Goal: Task Accomplishment & Management: Manage account settings

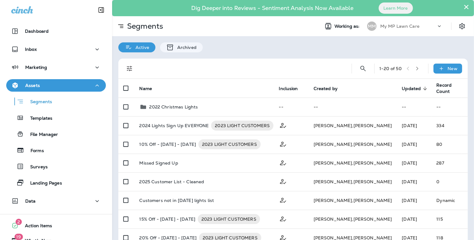
click at [54, 84] on div "Assets" at bounding box center [56, 86] width 90 height 8
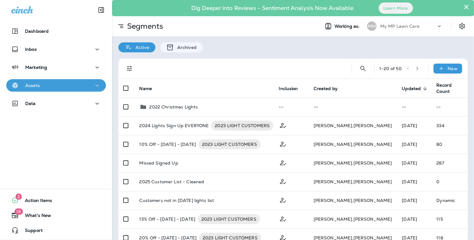
click at [54, 84] on div "Assets" at bounding box center [56, 86] width 90 height 8
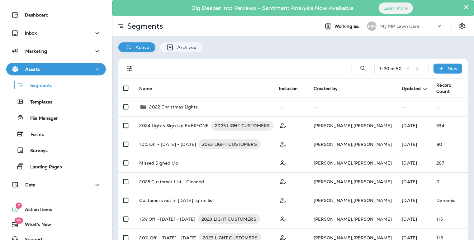
scroll to position [25, 0]
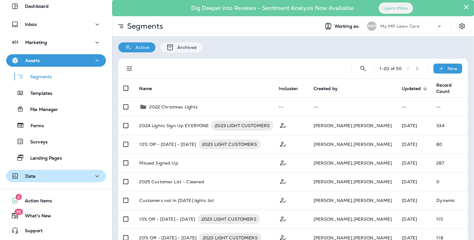
click at [47, 180] on button "Data" at bounding box center [56, 176] width 100 height 12
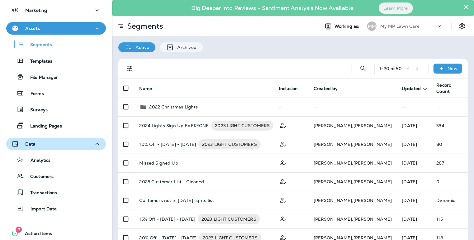
scroll to position [57, 0]
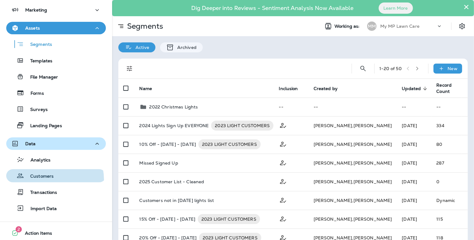
click at [47, 180] on div "Customers" at bounding box center [31, 175] width 45 height 9
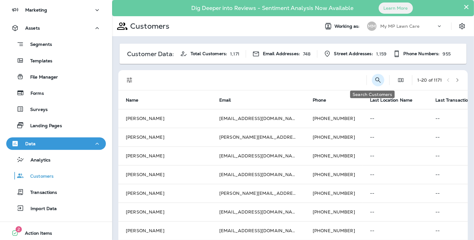
click at [375, 77] on icon "Search Customers" at bounding box center [377, 79] width 5 height 5
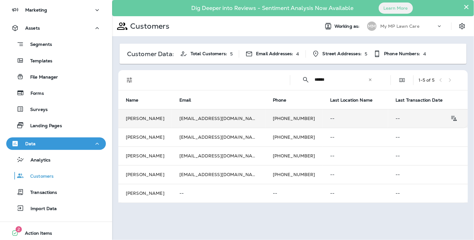
type input "******"
click at [223, 116] on td "[EMAIL_ADDRESS][DOMAIN_NAME]" at bounding box center [218, 118] width 93 height 19
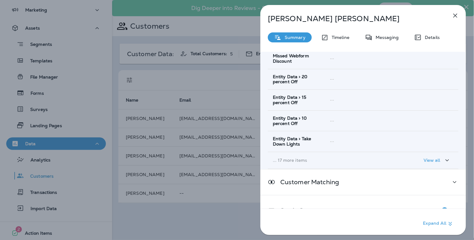
scroll to position [113, 0]
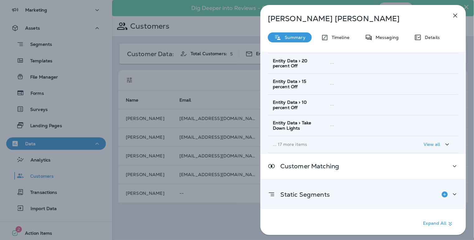
click at [326, 192] on p "Static Segments" at bounding box center [302, 194] width 54 height 5
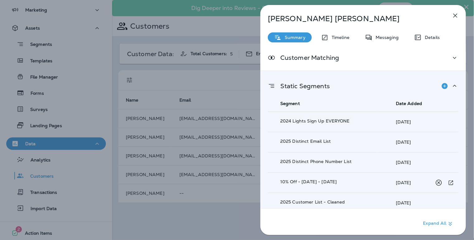
scroll to position [224, 0]
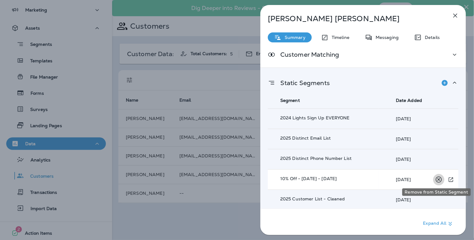
click at [436, 176] on icon "Remove from Static Segment" at bounding box center [438, 180] width 8 height 8
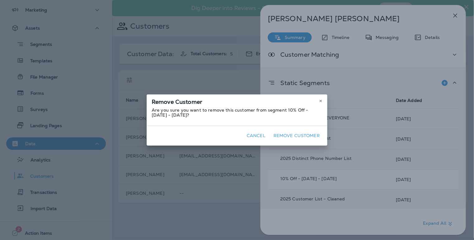
click at [293, 136] on button "Remove Customer" at bounding box center [296, 136] width 51 height 10
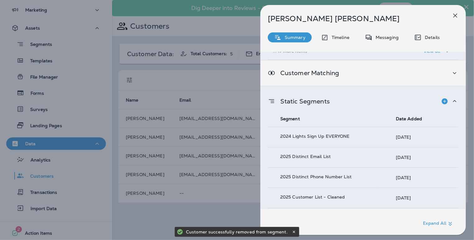
scroll to position [204, 0]
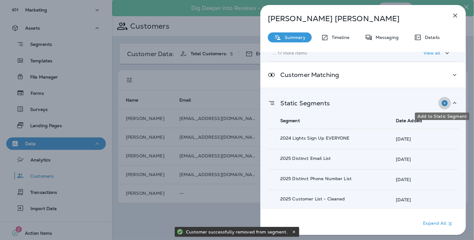
click at [444, 100] on icon "Add to Static Segment" at bounding box center [444, 102] width 7 height 7
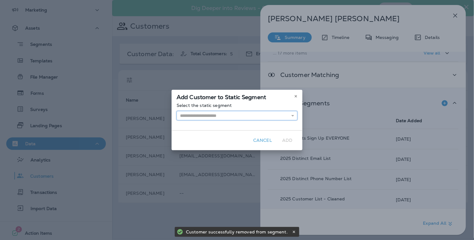
click at [283, 115] on input "text" at bounding box center [236, 115] width 121 height 9
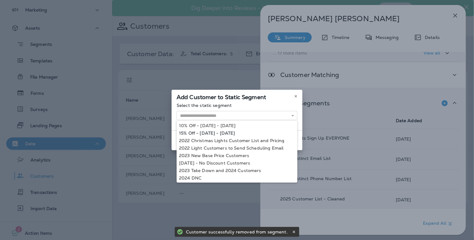
type input "**********"
click at [223, 134] on div "**********" at bounding box center [236, 120] width 131 height 60
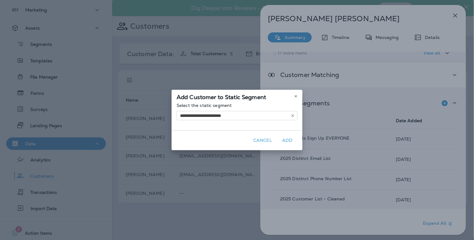
click at [285, 141] on button "Add" at bounding box center [287, 140] width 20 height 10
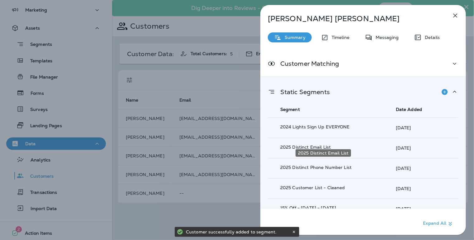
scroll to position [224, 0]
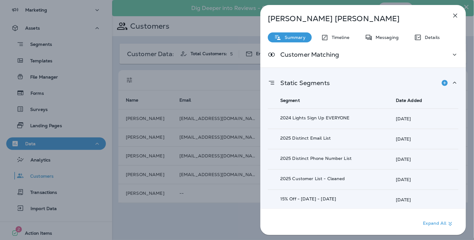
click at [454, 16] on icon "button" at bounding box center [454, 15] width 7 height 7
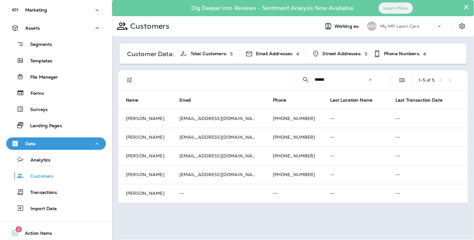
click at [370, 81] on icon at bounding box center [370, 79] width 4 height 4
click at [350, 80] on input "text" at bounding box center [346, 79] width 65 height 16
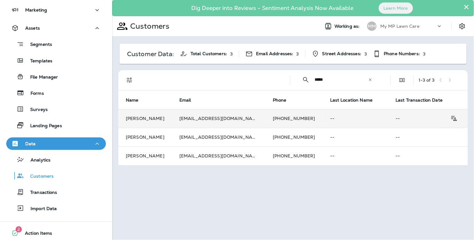
type input "*****"
click at [278, 119] on td "[PHONE_NUMBER]" at bounding box center [293, 118] width 57 height 19
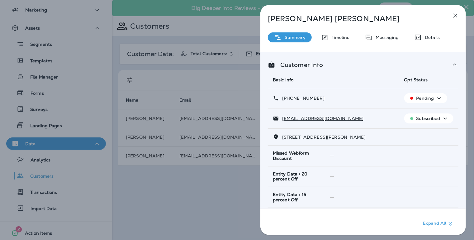
scroll to position [113, 0]
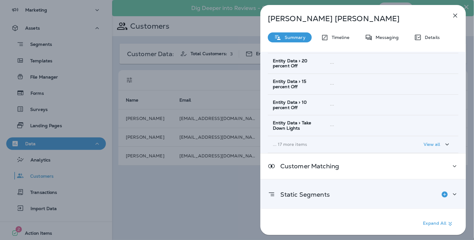
click at [311, 193] on p "Static Segments" at bounding box center [302, 194] width 54 height 5
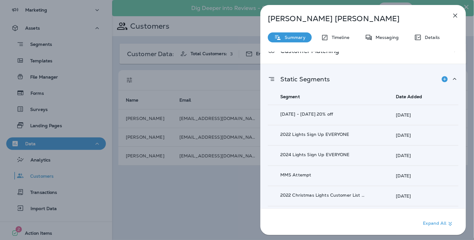
scroll to position [240, 0]
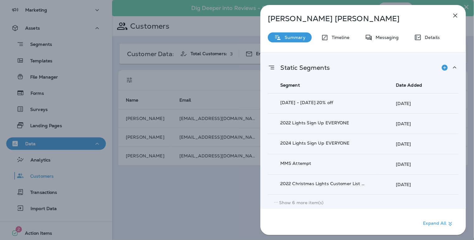
click at [310, 201] on p "Show 6 more item(s)" at bounding box center [301, 202] width 45 height 5
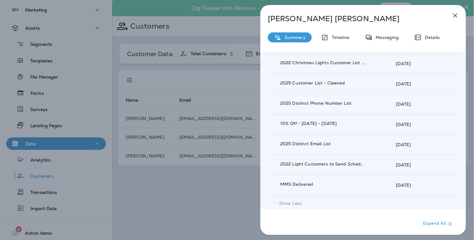
scroll to position [361, 0]
click at [458, 16] on icon "button" at bounding box center [454, 15] width 7 height 7
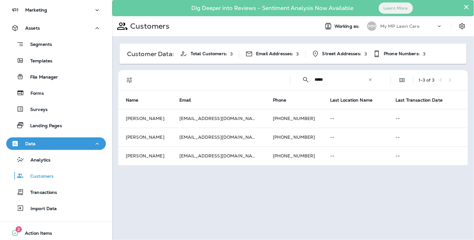
click at [372, 77] on icon at bounding box center [370, 79] width 4 height 4
click at [352, 79] on input "text" at bounding box center [346, 79] width 65 height 16
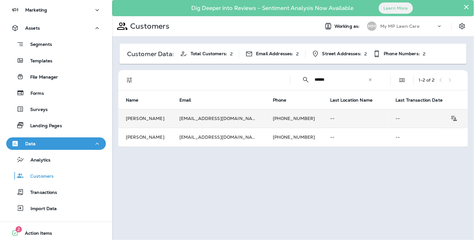
type input "******"
click at [290, 120] on td "[PHONE_NUMBER]" at bounding box center [293, 118] width 57 height 19
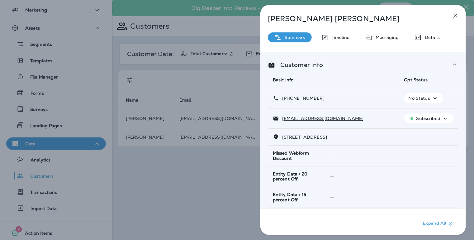
scroll to position [113, 0]
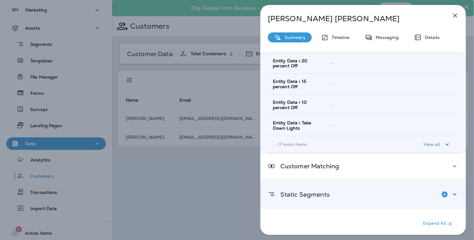
click at [330, 199] on div "Static Segments" at bounding box center [363, 194] width 190 height 12
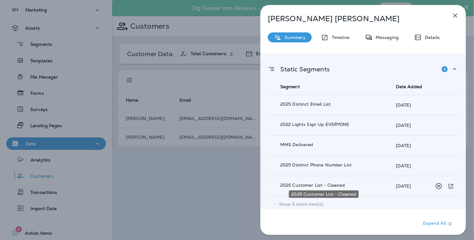
scroll to position [240, 0]
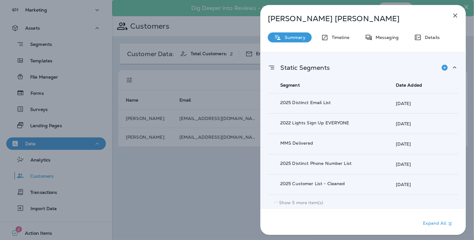
click at [306, 202] on p "Show 5 more item(s)" at bounding box center [301, 202] width 45 height 5
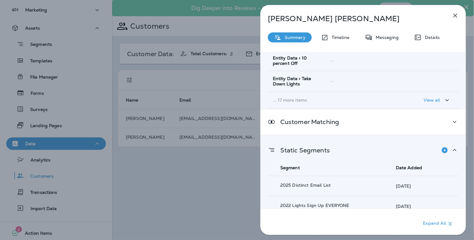
scroll to position [160, 0]
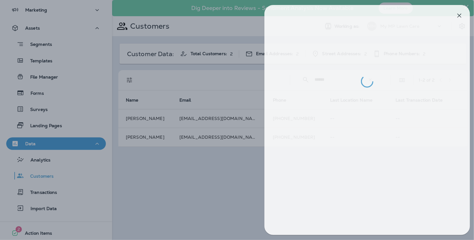
click at [243, 180] on div at bounding box center [241, 120] width 474 height 240
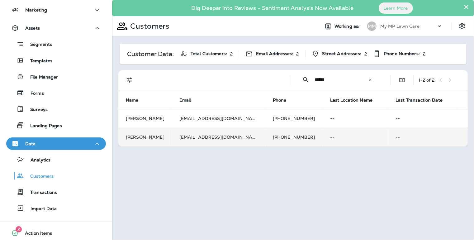
click at [226, 136] on td "[EMAIL_ADDRESS][DOMAIN_NAME]" at bounding box center [218, 137] width 93 height 19
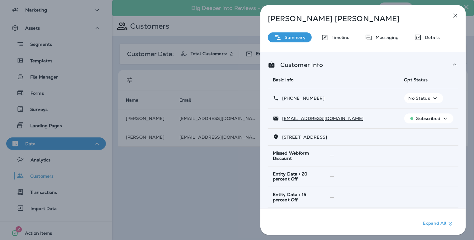
scroll to position [113, 0]
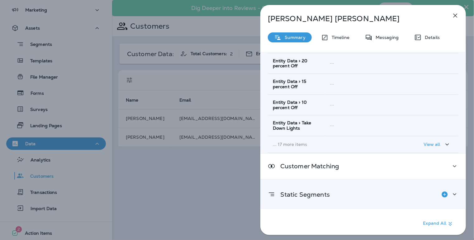
click at [303, 196] on p "Static Segments" at bounding box center [302, 194] width 54 height 5
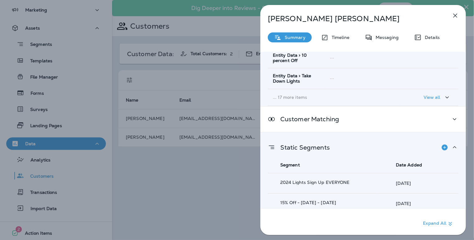
scroll to position [164, 0]
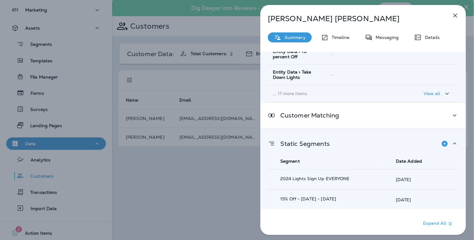
click at [247, 169] on div "[PERSON_NAME] Summary Timeline Messaging Details Customer Info Basic Info Opt S…" at bounding box center [237, 120] width 474 height 240
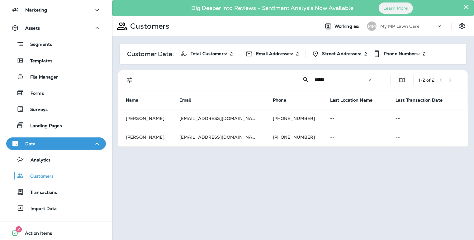
click at [372, 80] on icon at bounding box center [370, 79] width 4 height 4
click at [346, 79] on input "text" at bounding box center [346, 79] width 65 height 16
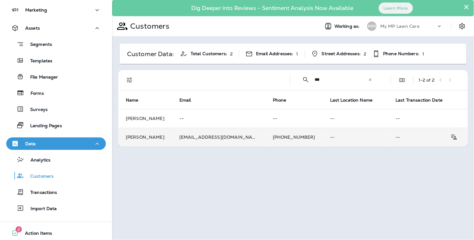
type input "***"
click at [271, 137] on td "[PHONE_NUMBER]" at bounding box center [293, 137] width 57 height 19
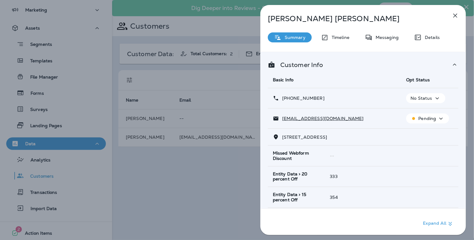
scroll to position [113, 0]
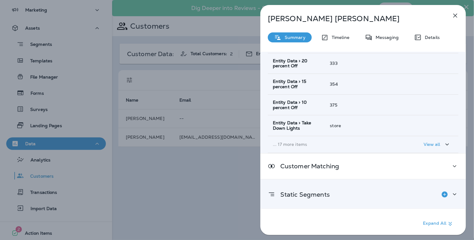
click at [321, 196] on p "Static Segments" at bounding box center [302, 194] width 54 height 5
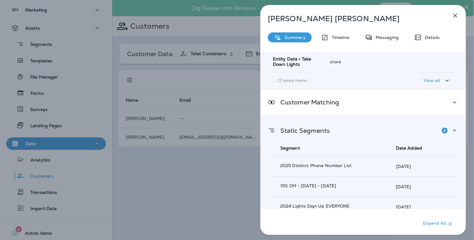
scroll to position [224, 0]
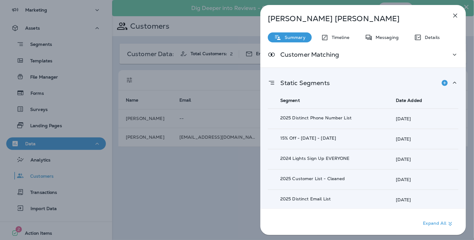
click at [239, 186] on div "[PERSON_NAME] Summary Timeline Messaging Details Customer Info Basic Info Opt S…" at bounding box center [237, 120] width 474 height 240
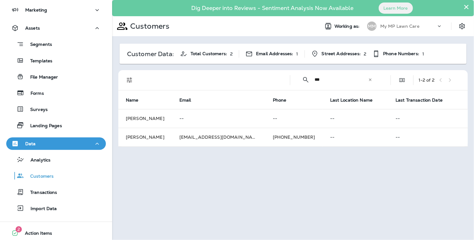
click at [371, 81] on icon at bounding box center [370, 79] width 4 height 4
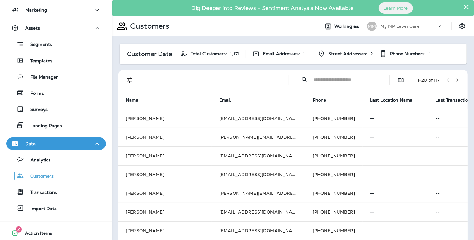
click at [359, 79] on input "text" at bounding box center [345, 79] width 65 height 16
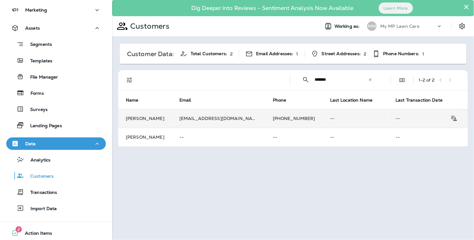
type input "*******"
click at [322, 117] on td "--" at bounding box center [355, 118] width 66 height 19
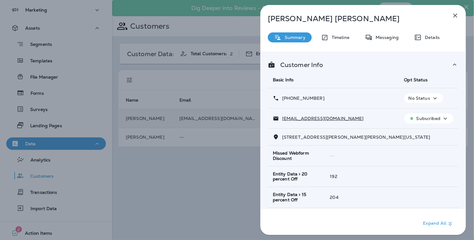
scroll to position [113, 0]
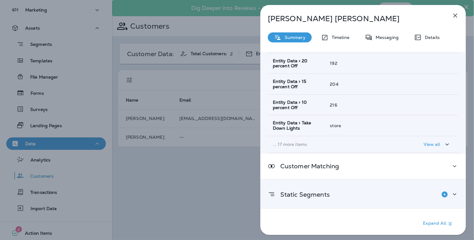
click at [304, 192] on p "Static Segments" at bounding box center [302, 194] width 54 height 5
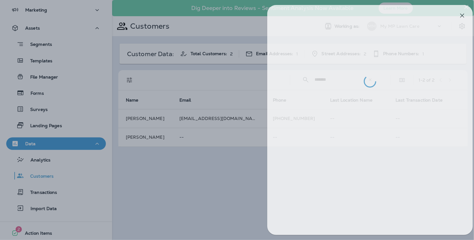
click at [227, 170] on div at bounding box center [244, 120] width 474 height 240
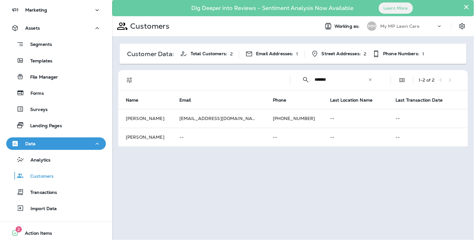
click at [370, 81] on icon at bounding box center [370, 79] width 4 height 4
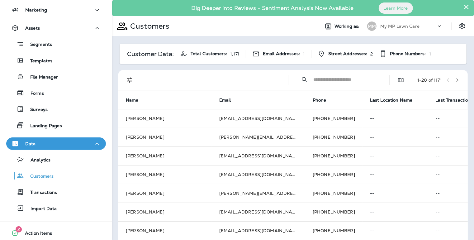
click at [317, 80] on input "text" at bounding box center [345, 79] width 65 height 16
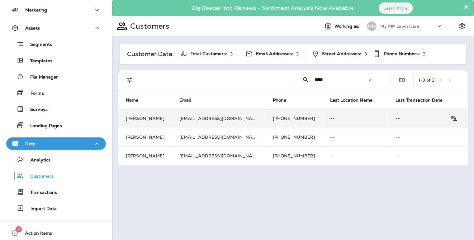
type input "*****"
click at [274, 114] on td "[PHONE_NUMBER]" at bounding box center [293, 118] width 57 height 19
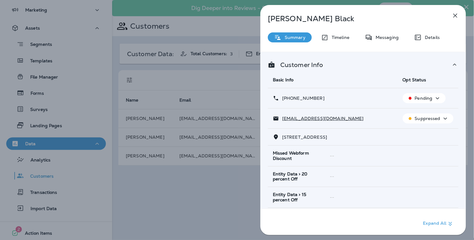
scroll to position [113, 0]
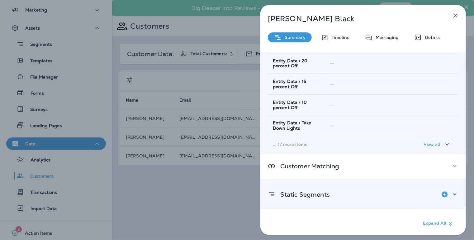
click at [312, 197] on p "Static Segments" at bounding box center [302, 194] width 54 height 5
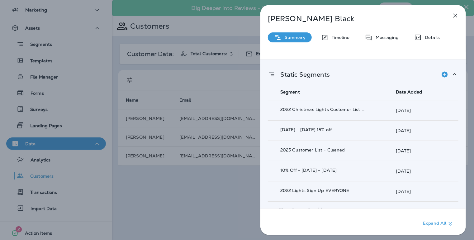
scroll to position [240, 0]
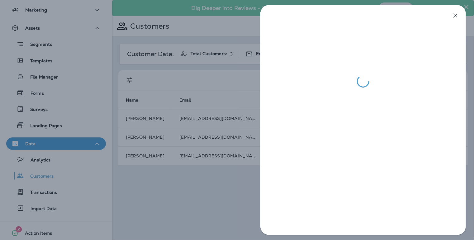
click at [223, 149] on div at bounding box center [237, 120] width 474 height 240
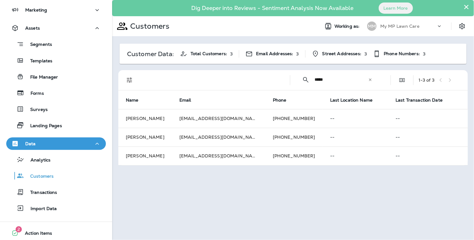
click at [370, 81] on icon at bounding box center [370, 79] width 4 height 4
click at [350, 79] on input "text" at bounding box center [346, 79] width 65 height 16
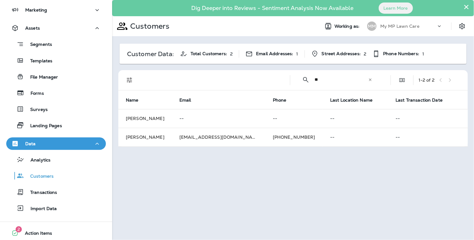
type input "*"
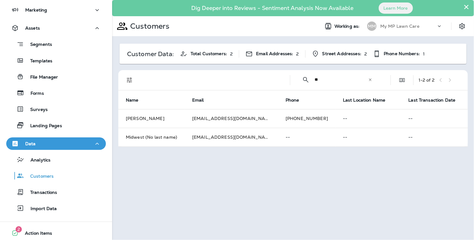
type input "*"
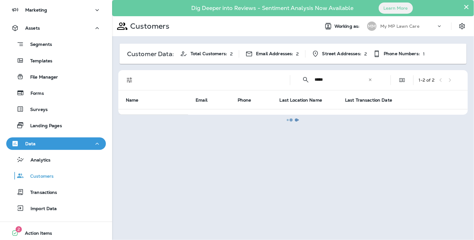
type input "*****"
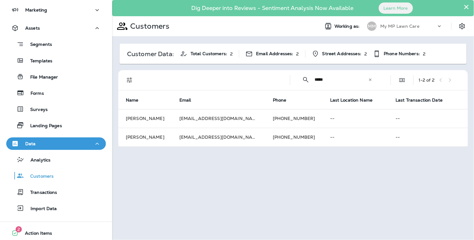
click at [262, 165] on div "× Dig Deeper into Reviews - Sentiment Analysis Now Available Learn More Custome…" at bounding box center [293, 120] width 362 height 240
click at [372, 78] on icon at bounding box center [370, 79] width 4 height 4
click at [347, 78] on input "text" at bounding box center [346, 79] width 65 height 16
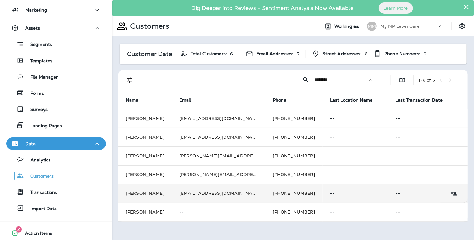
type input "********"
click at [278, 190] on td "[PHONE_NUMBER]" at bounding box center [293, 193] width 57 height 19
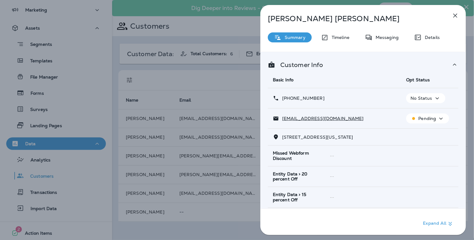
scroll to position [113, 0]
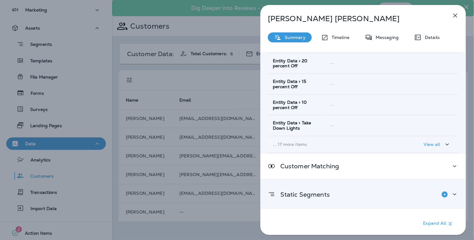
click at [336, 190] on div "Static Segments" at bounding box center [363, 194] width 190 height 12
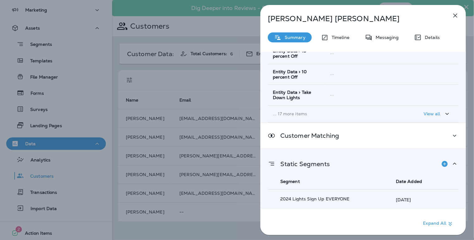
click at [255, 169] on div "[PERSON_NAME] Summary Timeline Messaging Details Customer Info Basic Info Opt S…" at bounding box center [237, 120] width 474 height 240
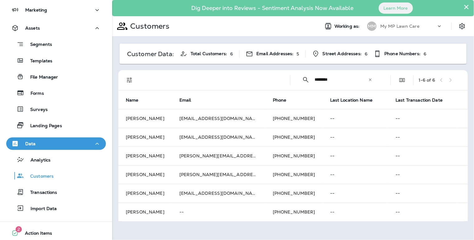
click at [241, 209] on p "--" at bounding box center [218, 211] width 78 height 5
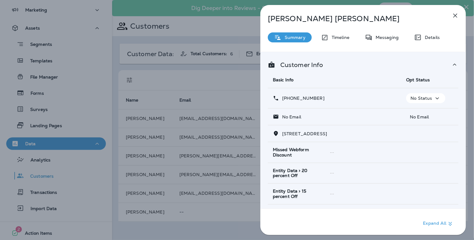
scroll to position [110, 0]
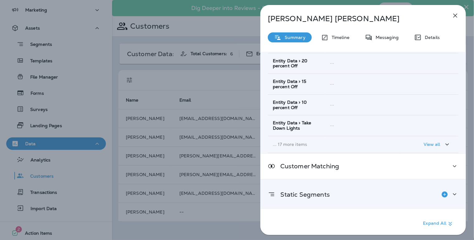
click at [318, 192] on p "Static Segments" at bounding box center [302, 194] width 54 height 5
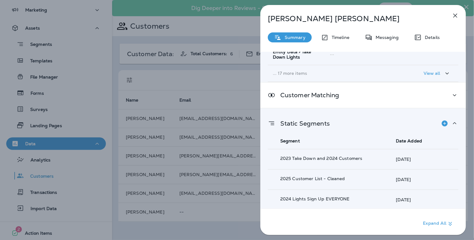
click at [243, 203] on div "[PERSON_NAME] Summary Timeline Messaging Details Customer Info Basic Info Opt S…" at bounding box center [237, 120] width 474 height 240
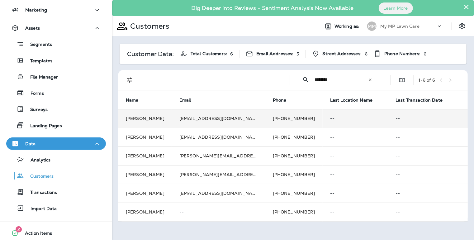
click at [236, 115] on td "[EMAIL_ADDRESS][DOMAIN_NAME]" at bounding box center [218, 118] width 93 height 19
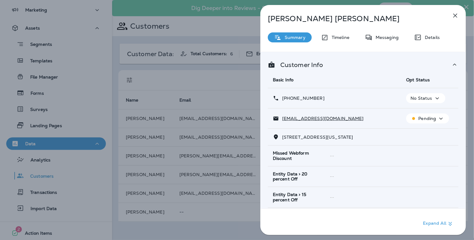
scroll to position [113, 0]
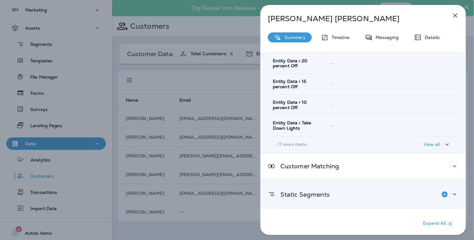
click at [290, 195] on p "Static Segments" at bounding box center [302, 194] width 54 height 5
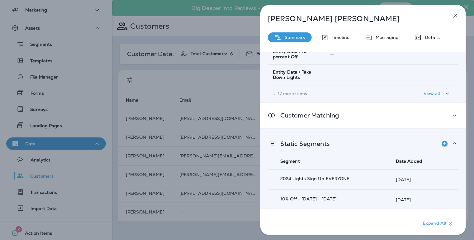
click at [226, 180] on div "[PERSON_NAME] Summary Timeline Messaging Details Customer Info Basic Info Opt S…" at bounding box center [237, 120] width 474 height 240
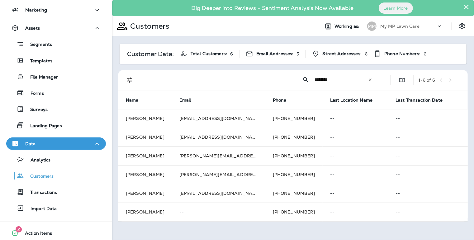
click at [371, 79] on icon at bounding box center [370, 79] width 2 height 2
click at [359, 79] on input "text" at bounding box center [346, 79] width 65 height 16
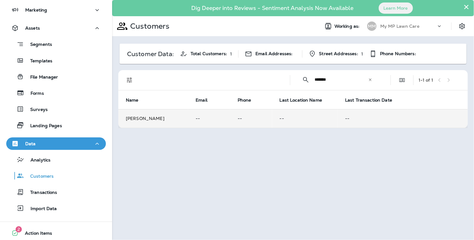
type input "*******"
click at [298, 122] on td "--" at bounding box center [305, 118] width 66 height 19
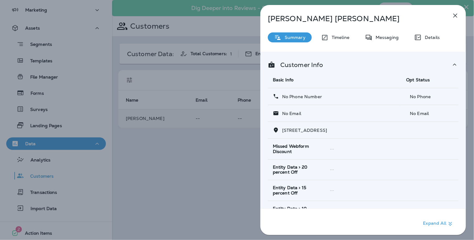
scroll to position [106, 0]
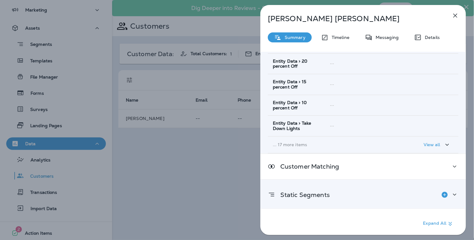
click at [304, 192] on p "Static Segments" at bounding box center [302, 194] width 54 height 5
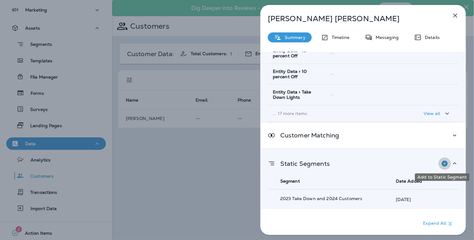
click at [441, 162] on icon "Add to Static Segment" at bounding box center [444, 163] width 7 height 7
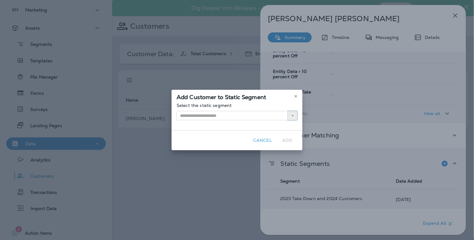
click at [288, 116] on button "button" at bounding box center [292, 115] width 9 height 9
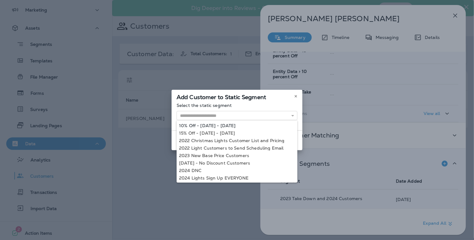
type input "**********"
click at [235, 124] on div "**********" at bounding box center [236, 116] width 131 height 27
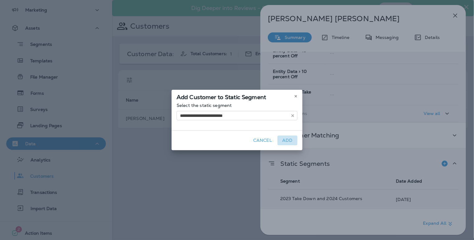
click at [286, 139] on button "Add" at bounding box center [287, 140] width 20 height 10
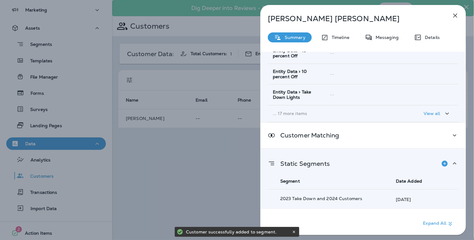
scroll to position [157, 0]
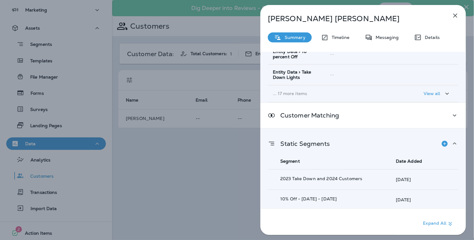
click at [217, 168] on div "[PERSON_NAME] Summary Timeline Messaging Details Customer Info Basic Info Opt S…" at bounding box center [237, 120] width 474 height 240
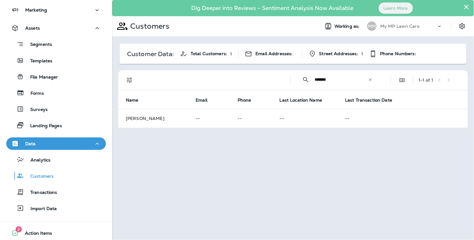
click at [370, 81] on icon at bounding box center [370, 79] width 4 height 4
click at [350, 80] on input "text" at bounding box center [346, 79] width 65 height 16
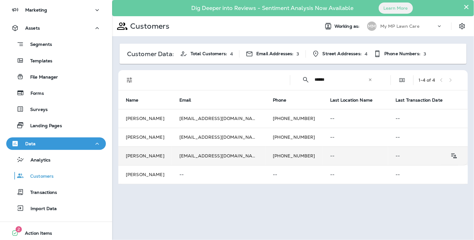
type input "******"
click at [322, 155] on td "--" at bounding box center [355, 155] width 66 height 19
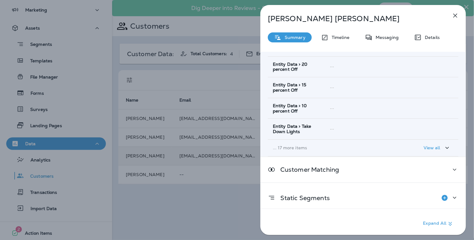
scroll to position [113, 0]
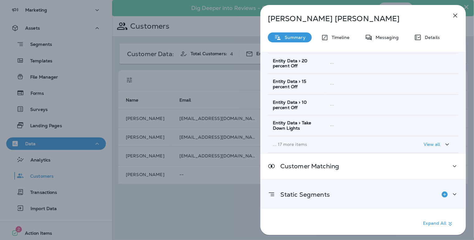
click at [317, 195] on p "Static Segments" at bounding box center [302, 194] width 54 height 5
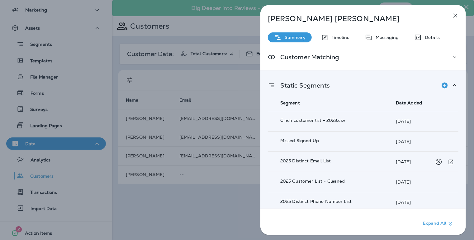
scroll to position [224, 0]
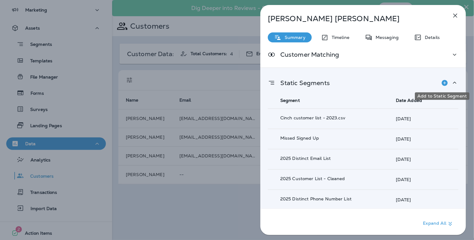
click at [442, 81] on icon "Add to Static Segment" at bounding box center [444, 82] width 7 height 7
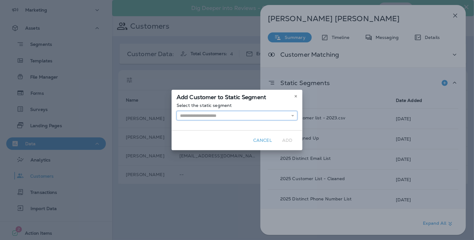
click at [275, 117] on input "text" at bounding box center [236, 115] width 121 height 9
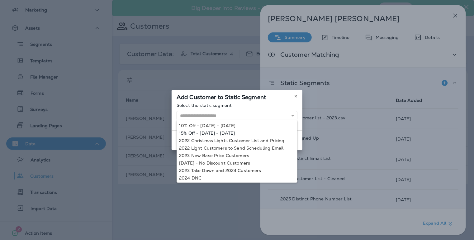
type input "**********"
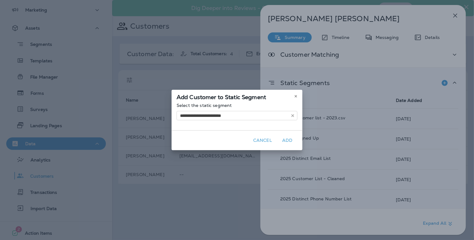
click at [268, 135] on div "**********" at bounding box center [236, 120] width 131 height 60
click at [291, 141] on button "Add" at bounding box center [287, 140] width 20 height 10
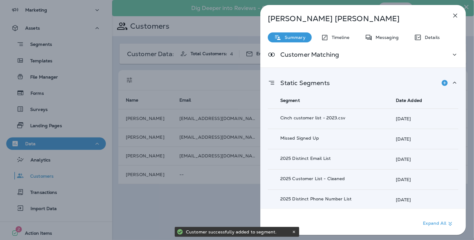
click at [442, 81] on icon "Add to Static Segment" at bounding box center [444, 83] width 6 height 6
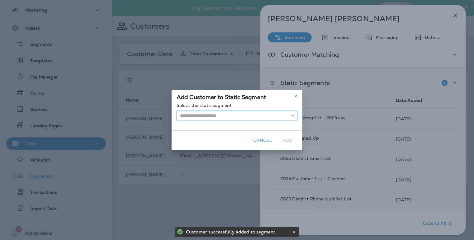
click at [283, 117] on input "text" at bounding box center [236, 115] width 121 height 9
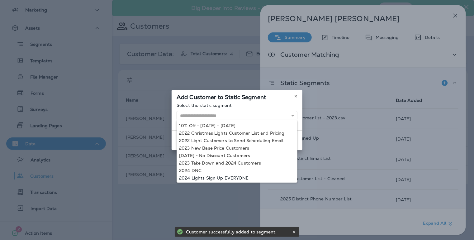
type input "**********"
click at [234, 176] on div "**********" at bounding box center [237, 120] width 474 height 240
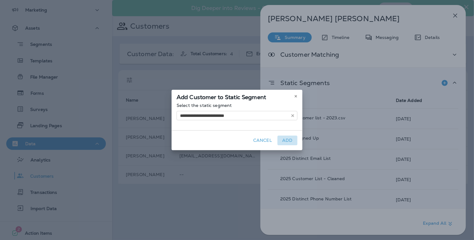
click at [288, 141] on button "Add" at bounding box center [287, 140] width 20 height 10
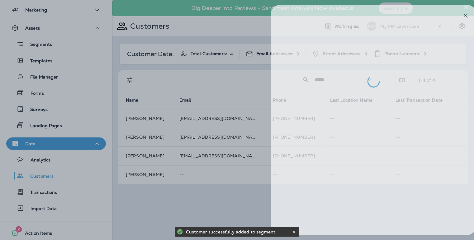
click at [240, 170] on div at bounding box center [248, 120] width 474 height 240
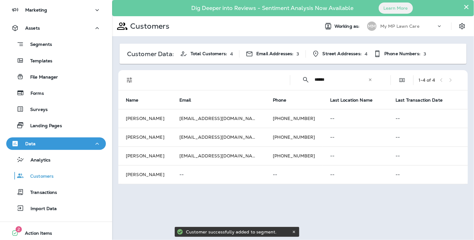
click at [371, 80] on icon at bounding box center [370, 79] width 2 height 2
click at [349, 81] on input "text" at bounding box center [346, 79] width 65 height 16
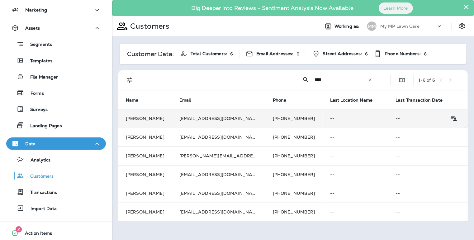
type input "****"
click at [300, 122] on td "[PHONE_NUMBER]" at bounding box center [293, 118] width 57 height 19
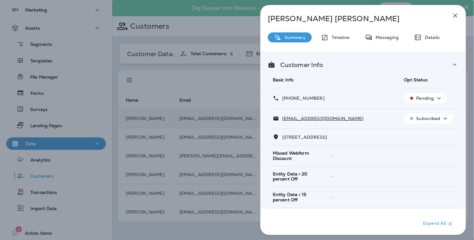
scroll to position [113, 0]
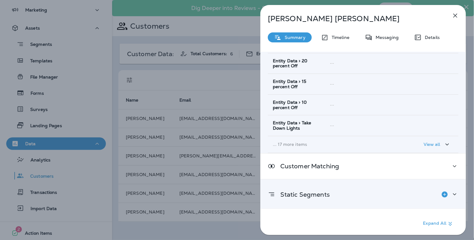
click at [317, 192] on p "Static Segments" at bounding box center [302, 194] width 54 height 5
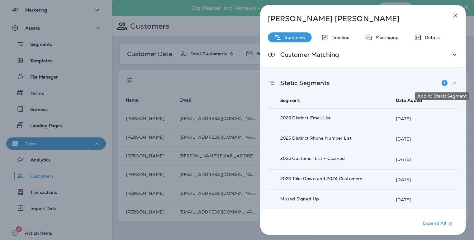
click at [441, 82] on icon "Add to Static Segment" at bounding box center [444, 83] width 6 height 6
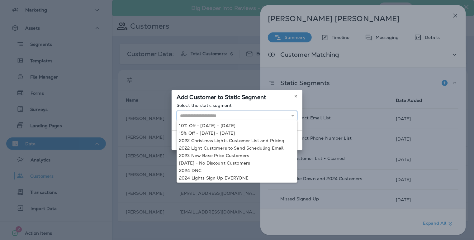
click at [280, 116] on input "text" at bounding box center [236, 115] width 121 height 9
type input "**********"
click at [239, 177] on div "**********" at bounding box center [237, 120] width 474 height 240
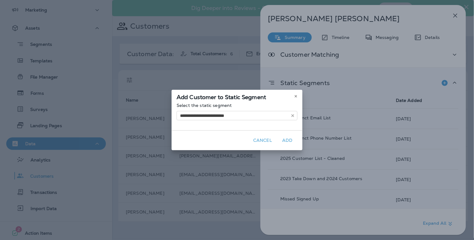
click at [289, 140] on button "Add" at bounding box center [287, 140] width 20 height 10
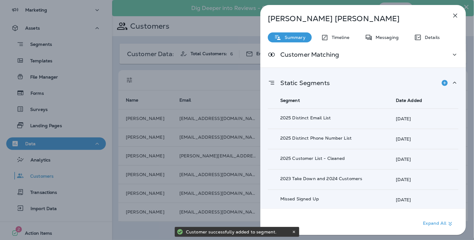
click at [237, 161] on div "[PERSON_NAME] Summary Timeline Messaging Details Customer Info Basic Info Opt S…" at bounding box center [237, 120] width 474 height 240
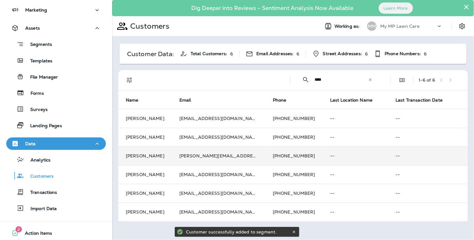
click at [293, 154] on td "[PHONE_NUMBER]" at bounding box center [293, 155] width 57 height 19
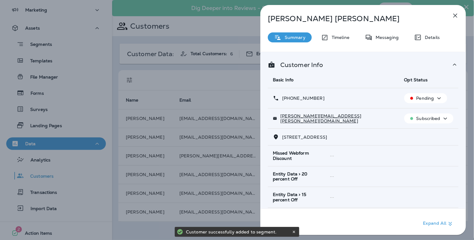
scroll to position [113, 0]
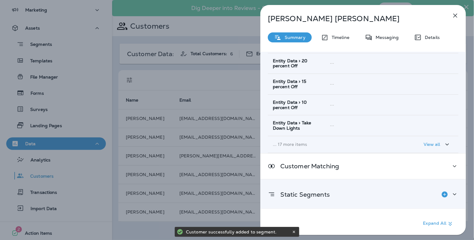
click at [322, 192] on p "Static Segments" at bounding box center [302, 194] width 54 height 5
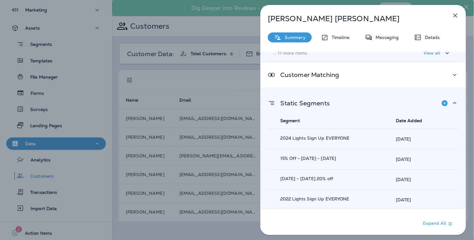
click at [233, 190] on div "[PERSON_NAME] Summary Timeline Messaging Details Customer Info Basic Info Opt S…" at bounding box center [237, 120] width 474 height 240
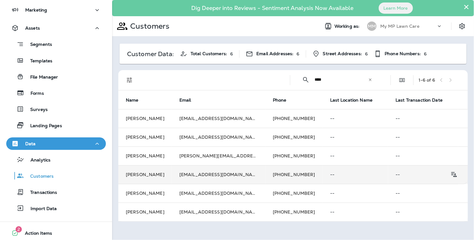
click at [246, 177] on td "[EMAIL_ADDRESS][DOMAIN_NAME]" at bounding box center [218, 174] width 93 height 19
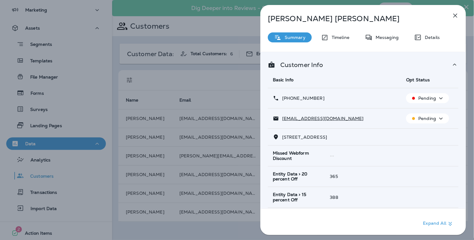
scroll to position [113, 0]
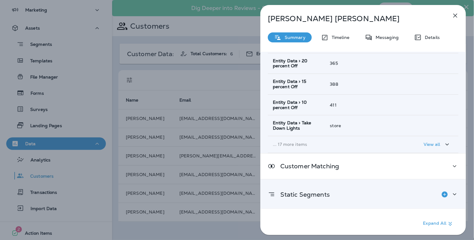
click at [321, 194] on p "Static Segments" at bounding box center [302, 194] width 54 height 5
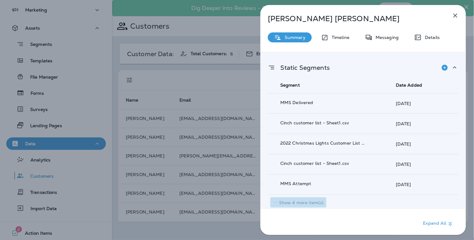
click at [315, 201] on p "Show 4 more item(s)" at bounding box center [301, 202] width 45 height 5
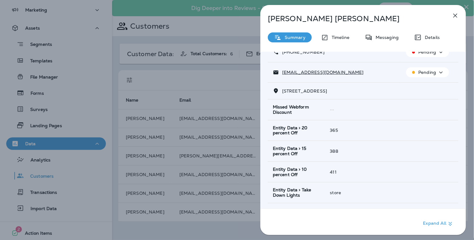
scroll to position [37, 0]
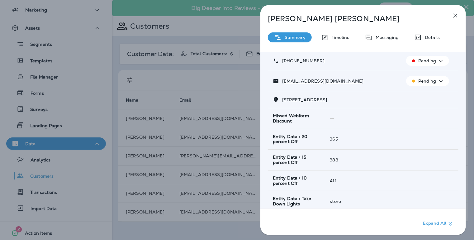
click at [253, 139] on div "[PERSON_NAME] Summary Timeline Messaging Details Customer Info Basic Info Opt S…" at bounding box center [237, 120] width 474 height 240
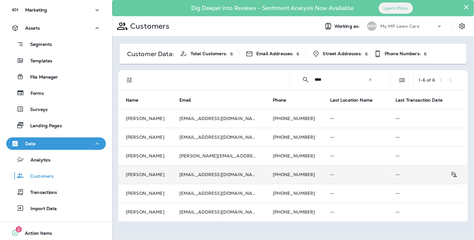
click at [244, 173] on td "[EMAIL_ADDRESS][DOMAIN_NAME]" at bounding box center [218, 174] width 93 height 19
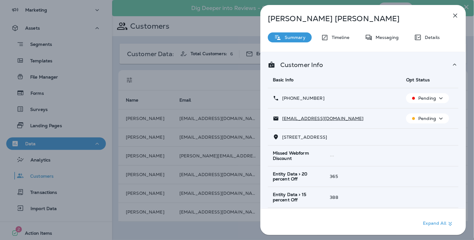
scroll to position [113, 0]
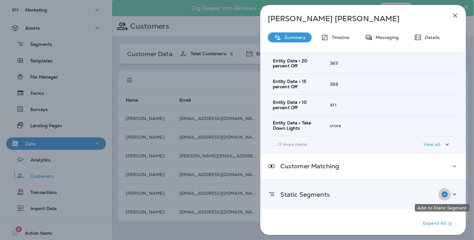
click at [443, 192] on icon "Add to Static Segment" at bounding box center [444, 194] width 6 height 6
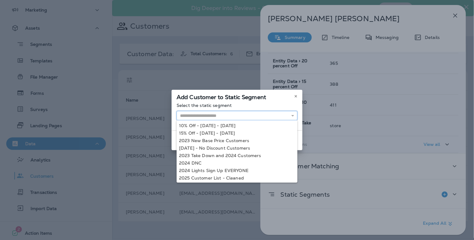
click at [278, 115] on input "text" at bounding box center [236, 115] width 121 height 9
type input "**********"
click at [233, 170] on div "**********" at bounding box center [237, 120] width 474 height 240
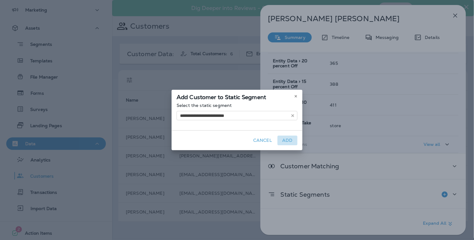
click at [291, 138] on button "Add" at bounding box center [287, 140] width 20 height 10
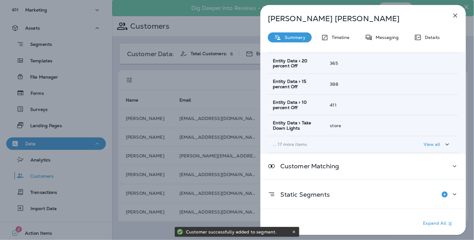
click at [250, 199] on div "[PERSON_NAME] Summary Timeline Messaging Details Customer Info Basic Info Opt S…" at bounding box center [237, 120] width 474 height 240
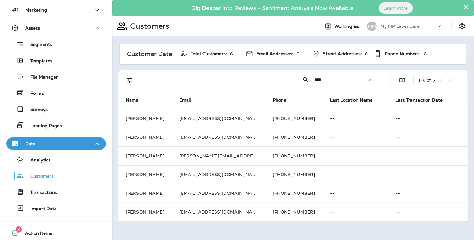
click at [369, 79] on icon at bounding box center [370, 79] width 4 height 4
click at [352, 79] on input "text" at bounding box center [346, 79] width 65 height 16
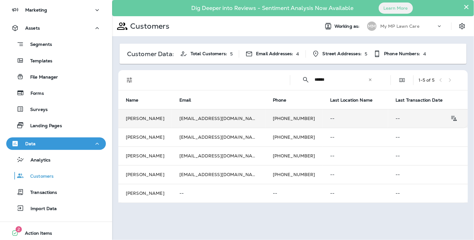
type input "******"
click at [272, 114] on td "[PHONE_NUMBER]" at bounding box center [293, 118] width 57 height 19
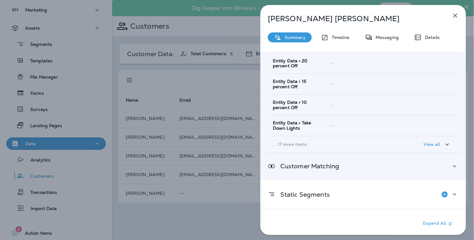
scroll to position [113, 0]
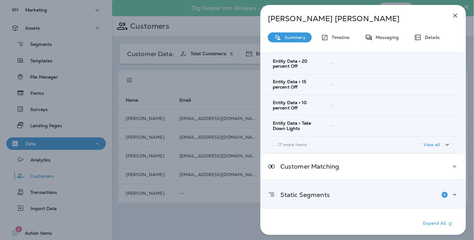
click at [334, 190] on div "Static Segments" at bounding box center [363, 194] width 190 height 12
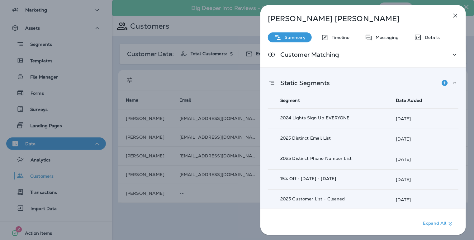
click at [238, 196] on div "[PERSON_NAME] Summary Timeline Messaging Details Customer Info Basic Info Opt S…" at bounding box center [237, 120] width 474 height 240
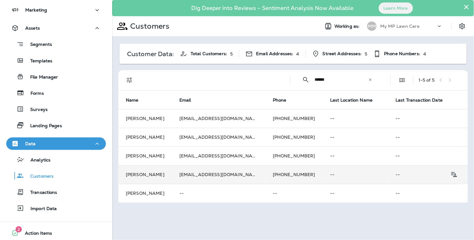
click at [265, 173] on td "[PHONE_NUMBER]" at bounding box center [293, 174] width 57 height 19
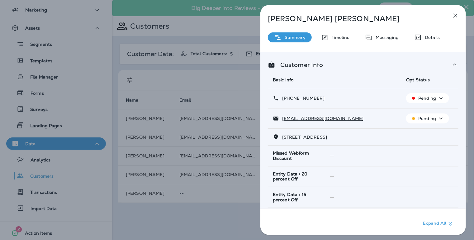
scroll to position [113, 0]
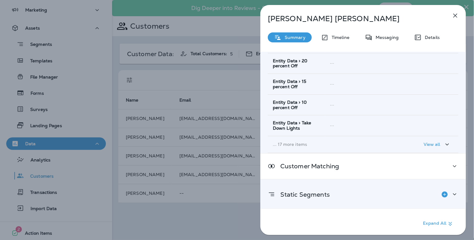
click at [318, 200] on div "Static Segments" at bounding box center [362, 194] width 205 height 30
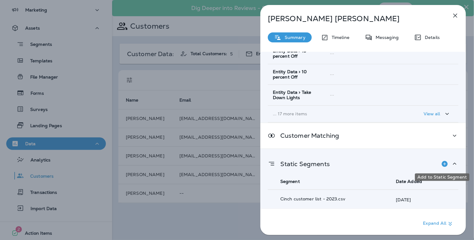
click at [441, 162] on icon "Add to Static Segment" at bounding box center [444, 164] width 6 height 6
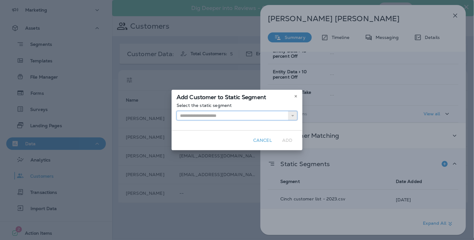
click at [288, 113] on input "text" at bounding box center [236, 115] width 121 height 9
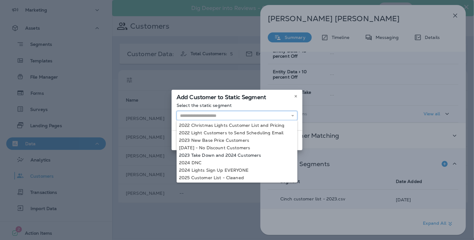
scroll to position [16, 0]
type input "**********"
click at [247, 167] on div "**********" at bounding box center [237, 120] width 474 height 240
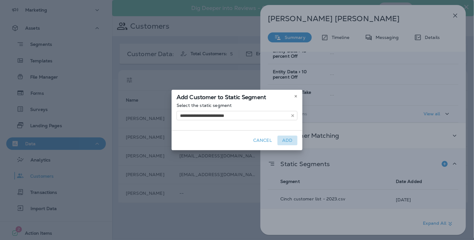
click at [288, 137] on button "Add" at bounding box center [287, 140] width 20 height 10
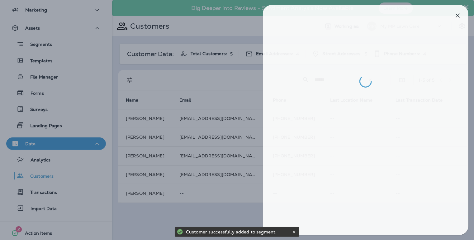
click at [231, 185] on div at bounding box center [239, 120] width 474 height 240
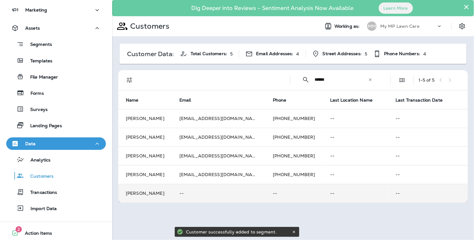
click at [240, 190] on p "--" at bounding box center [218, 192] width 78 height 5
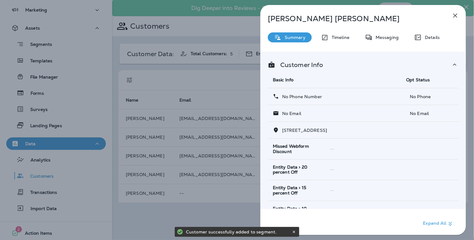
scroll to position [106, 0]
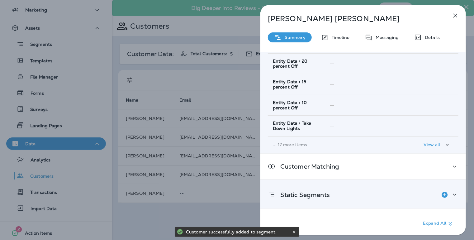
click at [323, 192] on p "Static Segments" at bounding box center [302, 194] width 54 height 5
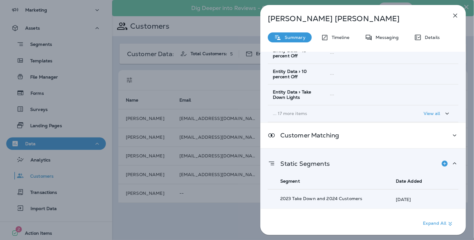
click at [232, 192] on div "[PERSON_NAME] Summary Timeline Messaging Details Customer Info Basic Info Opt S…" at bounding box center [237, 120] width 474 height 240
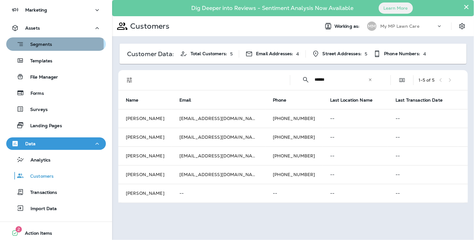
click at [45, 45] on p "Segments" at bounding box center [38, 45] width 28 height 6
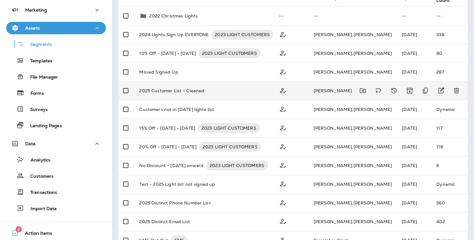
scroll to position [91, 0]
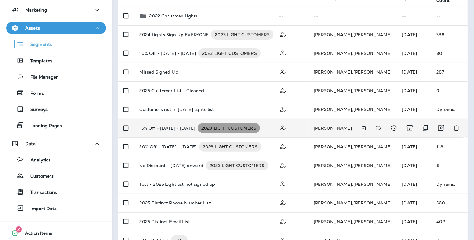
click at [208, 129] on span "2023 LIGHT CUSTOMERS" at bounding box center [229, 128] width 62 height 6
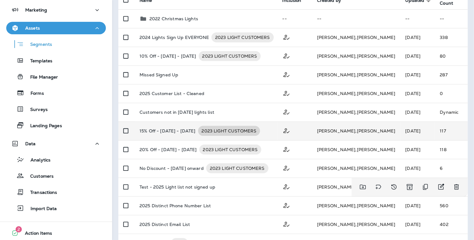
scroll to position [87, 0]
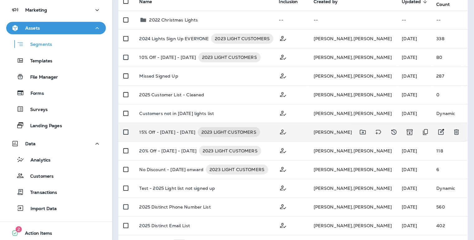
click at [190, 129] on p "15% Off - [DATE] - [DATE]" at bounding box center [167, 132] width 56 height 10
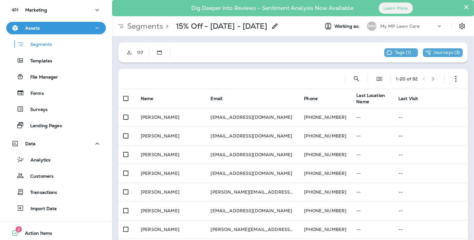
click at [463, 7] on button "×" at bounding box center [466, 7] width 6 height 10
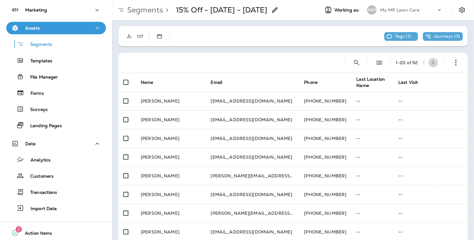
click at [432, 63] on button "button" at bounding box center [432, 62] width 9 height 9
click at [432, 63] on button "button" at bounding box center [434, 62] width 9 height 9
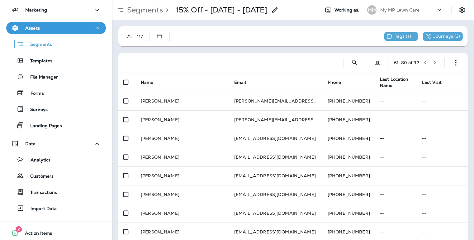
click at [432, 63] on button "button" at bounding box center [434, 62] width 9 height 9
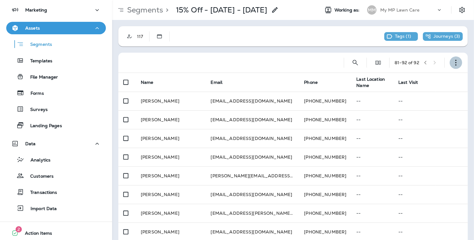
click at [453, 60] on icon "button" at bounding box center [456, 62] width 6 height 6
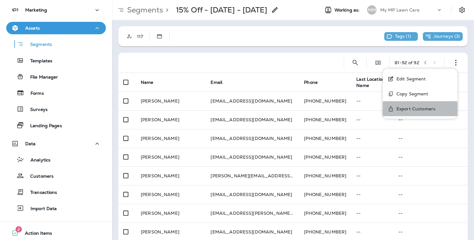
click at [421, 108] on p "Export Customers" at bounding box center [414, 108] width 41 height 5
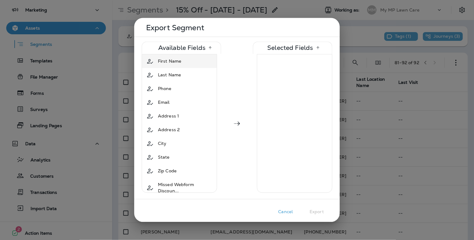
click at [171, 62] on span "First Name" at bounding box center [169, 61] width 23 height 6
click at [171, 62] on span "Last Name" at bounding box center [169, 61] width 23 height 6
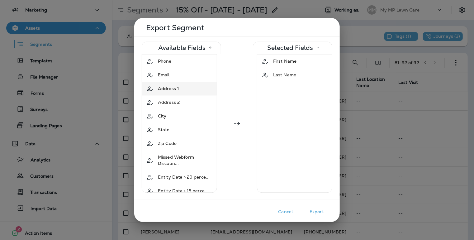
click at [166, 86] on span "Address 1" at bounding box center [168, 89] width 21 height 6
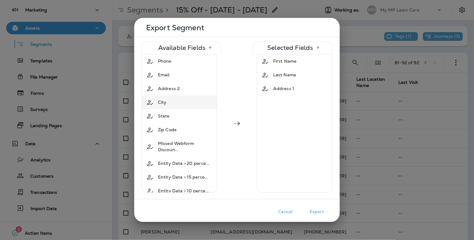
click at [167, 102] on div "City" at bounding box center [162, 102] width 14 height 11
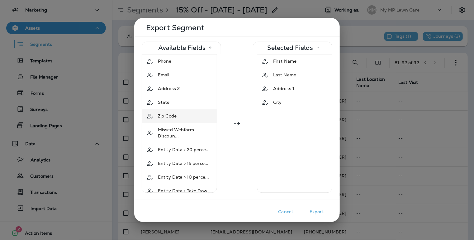
click at [168, 115] on span "Zip Code" at bounding box center [167, 116] width 19 height 6
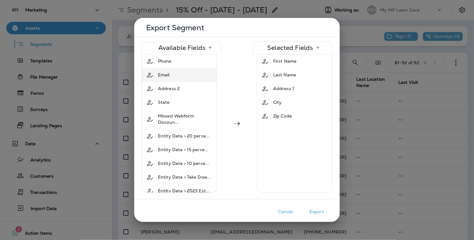
click at [172, 74] on div "Email" at bounding box center [179, 74] width 72 height 11
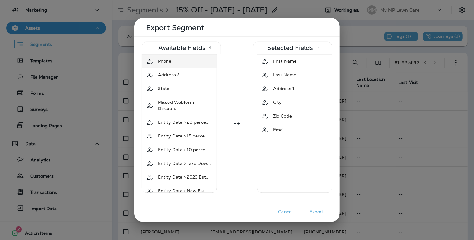
click at [172, 61] on div "Phone" at bounding box center [164, 61] width 19 height 11
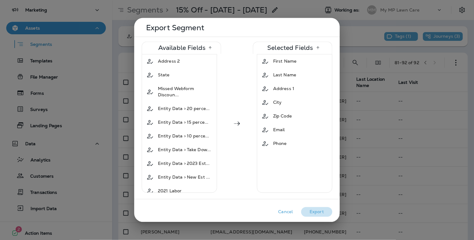
click at [314, 211] on button "Export" at bounding box center [316, 212] width 31 height 10
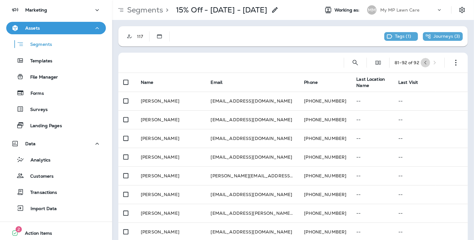
click at [424, 62] on icon "button" at bounding box center [425, 63] width 2 height 4
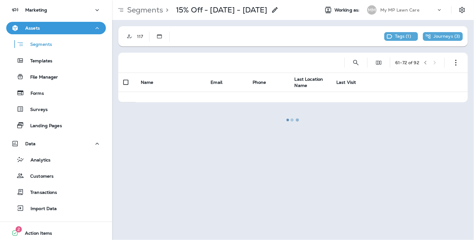
click at [420, 62] on div at bounding box center [293, 120] width 360 height 238
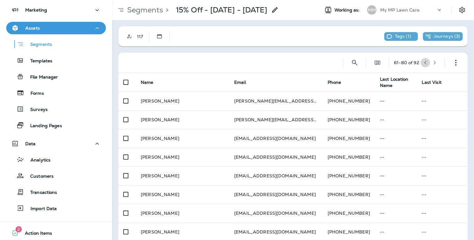
click at [424, 62] on icon "button" at bounding box center [425, 63] width 2 height 4
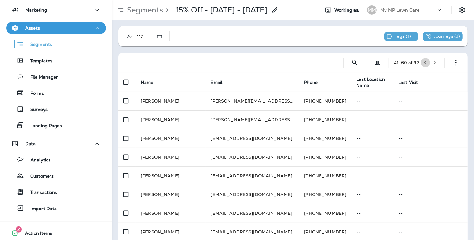
click at [424, 62] on icon "button" at bounding box center [425, 63] width 2 height 4
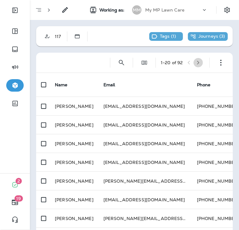
click at [196, 62] on icon "button" at bounding box center [198, 62] width 4 height 4
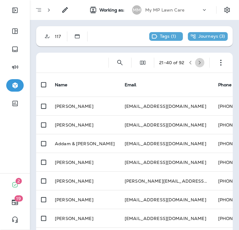
click at [199, 62] on icon "button" at bounding box center [200, 63] width 2 height 4
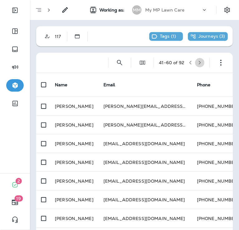
click at [195, 60] on button "button" at bounding box center [199, 62] width 9 height 9
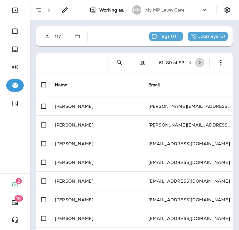
click at [197, 63] on icon "button" at bounding box center [199, 62] width 4 height 4
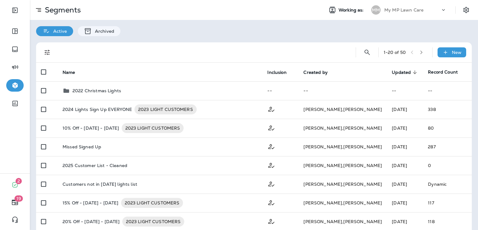
click at [41, 14] on div at bounding box center [38, 10] width 7 height 12
click at [39, 10] on use at bounding box center [38, 9] width 5 height 3
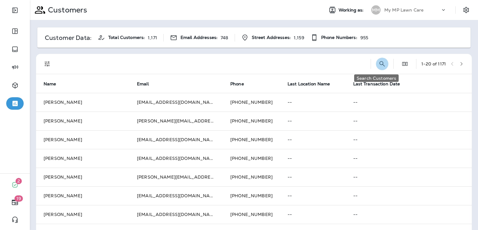
click at [378, 61] on icon "Search Customers" at bounding box center [381, 63] width 7 height 7
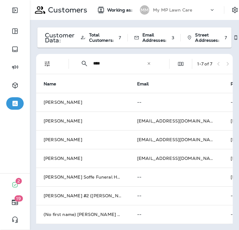
type input "****"
click at [150, 66] on div "​ **** ​ ​" at bounding box center [116, 63] width 84 height 16
click at [147, 63] on icon at bounding box center [149, 63] width 4 height 4
click at [119, 65] on input "text" at bounding box center [125, 63] width 65 height 16
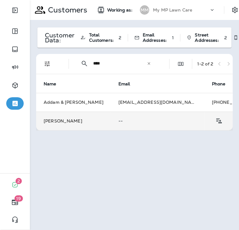
type input "****"
click at [80, 123] on td "[PERSON_NAME]" at bounding box center [73, 120] width 75 height 19
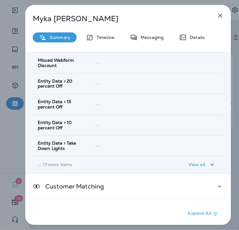
scroll to position [116, 0]
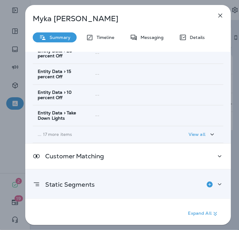
click at [83, 178] on div "Static Segments" at bounding box center [64, 184] width 62 height 12
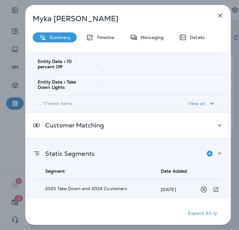
scroll to position [0, 0]
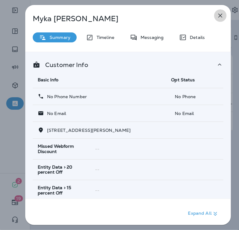
click at [219, 17] on icon "button" at bounding box center [219, 15] width 7 height 7
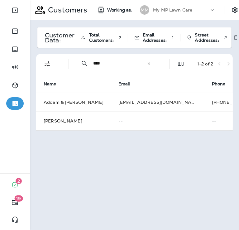
click at [149, 66] on div "​ **** ​ ​" at bounding box center [116, 63] width 84 height 16
click at [150, 63] on icon at bounding box center [149, 63] width 4 height 4
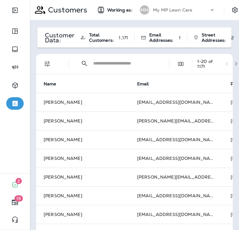
click at [150, 63] on input "text" at bounding box center [125, 63] width 65 height 16
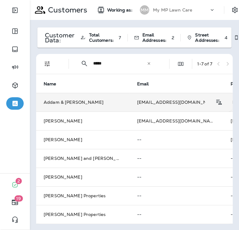
type input "*****"
click at [131, 107] on td "[EMAIL_ADDRESS][DOMAIN_NAME]" at bounding box center [175, 102] width 93 height 19
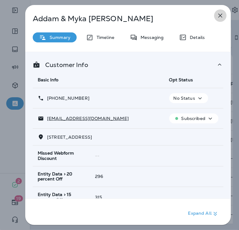
click at [221, 16] on icon "button" at bounding box center [220, 16] width 4 height 4
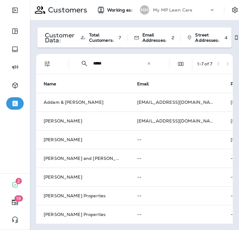
click at [148, 65] on icon at bounding box center [149, 63] width 4 height 4
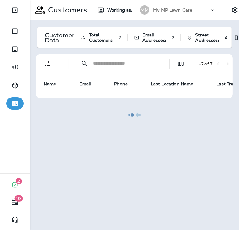
click at [131, 63] on div at bounding box center [134, 115] width 208 height 228
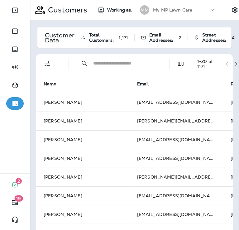
click at [131, 63] on input "text" at bounding box center [125, 63] width 65 height 16
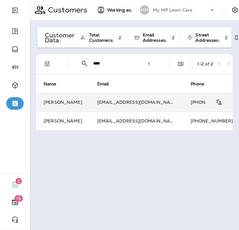
type input "****"
click at [125, 101] on td "[EMAIL_ADDRESS][DOMAIN_NAME]" at bounding box center [136, 102] width 93 height 19
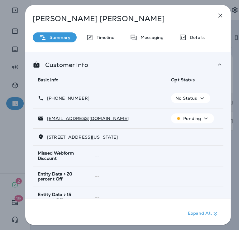
scroll to position [123, 0]
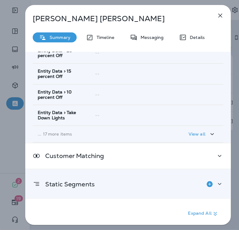
click at [109, 182] on div "Static Segments" at bounding box center [128, 184] width 190 height 12
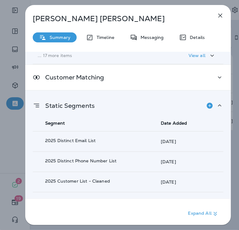
scroll to position [235, 0]
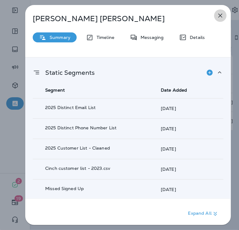
click at [221, 16] on icon "button" at bounding box center [220, 16] width 4 height 4
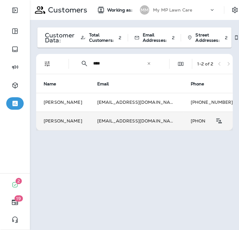
click at [115, 122] on td "[EMAIL_ADDRESS][DOMAIN_NAME]" at bounding box center [136, 120] width 93 height 19
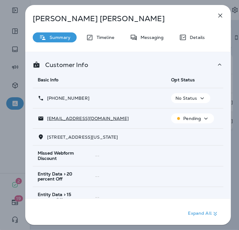
scroll to position [123, 0]
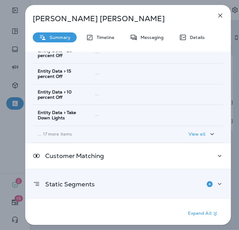
click at [91, 193] on div "Static Segments" at bounding box center [127, 184] width 205 height 30
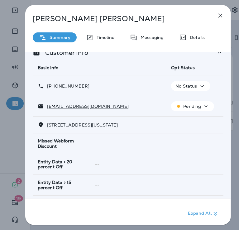
scroll to position [0, 0]
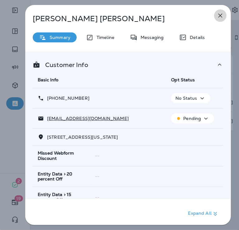
click at [219, 14] on icon "button" at bounding box center [220, 16] width 4 height 4
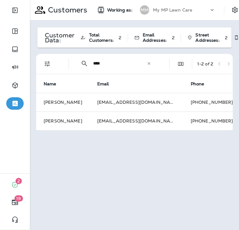
click at [149, 63] on icon at bounding box center [149, 63] width 4 height 4
click at [141, 63] on input "text" at bounding box center [125, 63] width 65 height 16
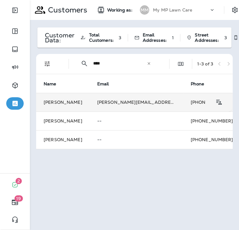
type input "****"
click at [124, 104] on td "[PERSON_NAME][EMAIL_ADDRESS][DOMAIN_NAME]" at bounding box center [136, 102] width 93 height 19
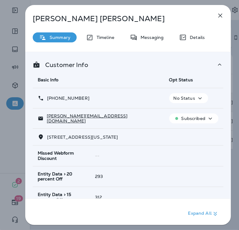
scroll to position [123, 0]
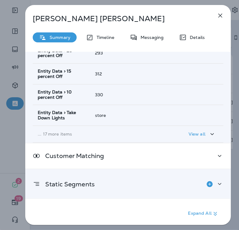
click at [110, 183] on div "Static Segments" at bounding box center [128, 184] width 190 height 12
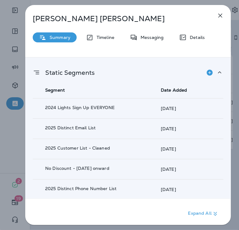
click at [220, 17] on icon "button" at bounding box center [219, 15] width 7 height 7
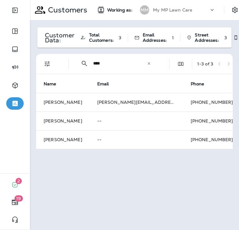
click at [148, 63] on icon at bounding box center [149, 63] width 2 height 2
click at [142, 63] on input "text" at bounding box center [125, 63] width 65 height 16
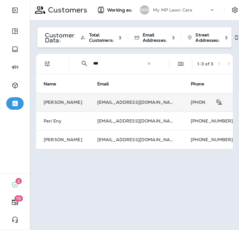
type input "***"
click at [92, 102] on td "[EMAIL_ADDRESS][DOMAIN_NAME]" at bounding box center [136, 102] width 93 height 19
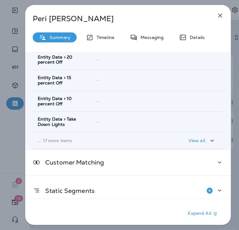
scroll to position [123, 0]
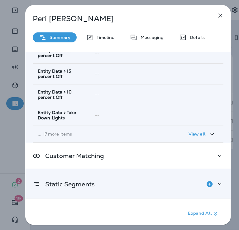
click at [101, 181] on div "Static Segments" at bounding box center [128, 184] width 190 height 12
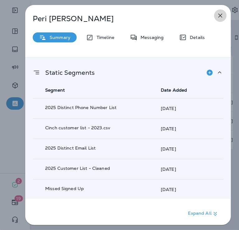
click at [219, 14] on icon "button" at bounding box center [219, 15] width 7 height 7
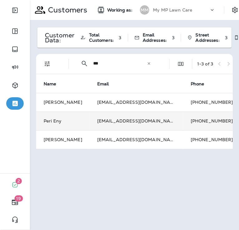
click at [117, 122] on td "[EMAIL_ADDRESS][DOMAIN_NAME]" at bounding box center [136, 120] width 93 height 19
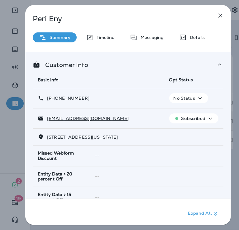
scroll to position [123, 0]
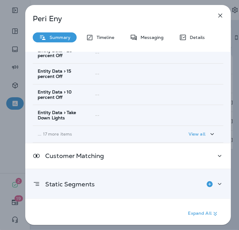
click at [100, 181] on div "Static Segments" at bounding box center [128, 184] width 190 height 12
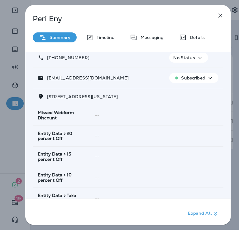
scroll to position [0, 0]
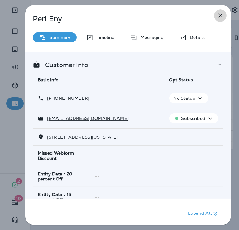
click at [219, 16] on icon "button" at bounding box center [219, 15] width 7 height 7
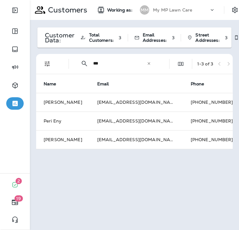
click at [148, 63] on icon at bounding box center [149, 63] width 4 height 4
click at [138, 63] on input "text" at bounding box center [125, 63] width 65 height 16
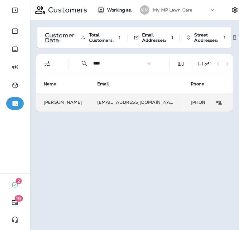
type input "****"
click at [127, 102] on td "[EMAIL_ADDRESS][DOMAIN_NAME]" at bounding box center [136, 102] width 93 height 19
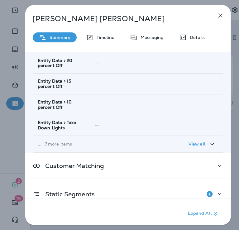
scroll to position [123, 0]
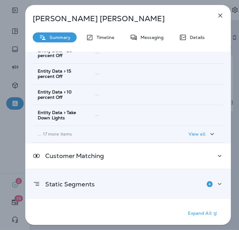
click at [112, 186] on div "Static Segments" at bounding box center [128, 184] width 190 height 12
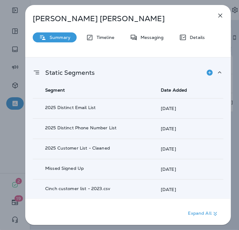
click at [220, 15] on icon "button" at bounding box center [220, 16] width 4 height 4
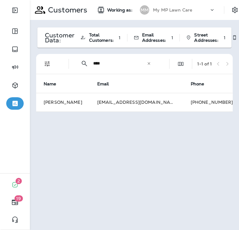
click at [149, 63] on icon at bounding box center [149, 63] width 2 height 2
click at [134, 63] on input "text" at bounding box center [125, 63] width 65 height 16
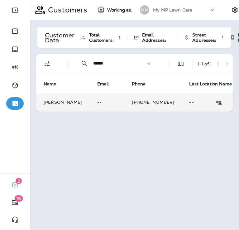
type input "******"
click at [97, 102] on p "--" at bounding box center [107, 102] width 20 height 5
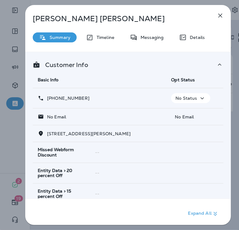
scroll to position [120, 0]
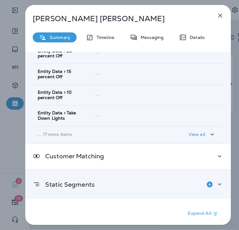
click at [119, 184] on div "Static Segments" at bounding box center [128, 184] width 190 height 12
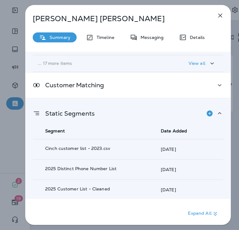
click at [218, 15] on icon "button" at bounding box center [219, 15] width 7 height 7
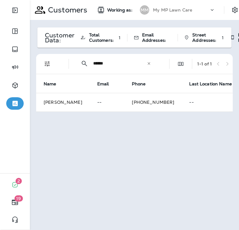
click at [149, 63] on icon at bounding box center [149, 63] width 4 height 4
click at [135, 63] on input "text" at bounding box center [125, 63] width 65 height 16
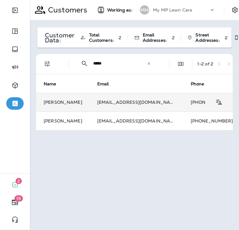
type input "*****"
click at [126, 103] on td "[EMAIL_ADDRESS][DOMAIN_NAME]" at bounding box center [136, 102] width 93 height 19
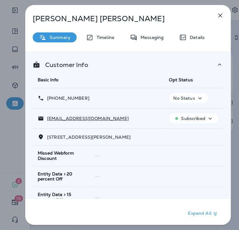
scroll to position [123, 0]
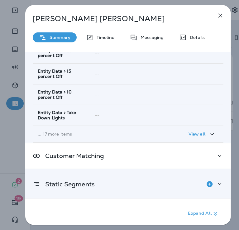
click at [116, 180] on div "Static Segments" at bounding box center [128, 184] width 190 height 12
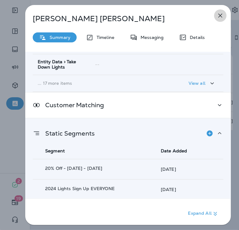
click at [219, 16] on icon "button" at bounding box center [220, 16] width 4 height 4
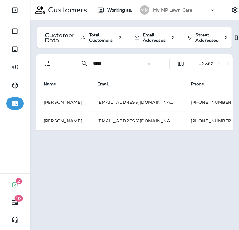
click at [149, 62] on icon at bounding box center [149, 63] width 4 height 4
click at [133, 64] on input "text" at bounding box center [125, 63] width 65 height 16
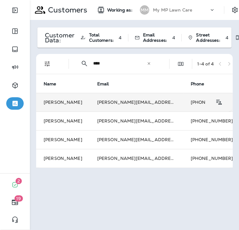
type input "****"
click at [122, 101] on td "[PERSON_NAME][EMAIL_ADDRESS][DOMAIN_NAME]" at bounding box center [136, 102] width 93 height 19
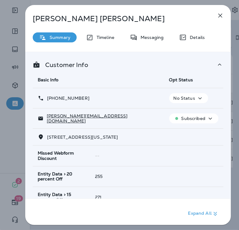
scroll to position [123, 0]
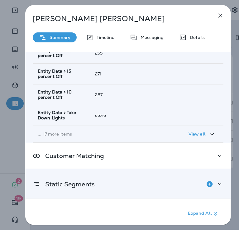
click at [98, 186] on div "Static Segments" at bounding box center [128, 184] width 190 height 12
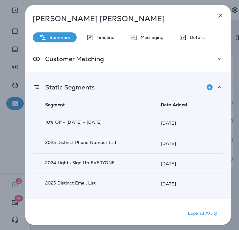
scroll to position [235, 0]
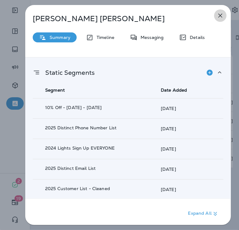
click at [220, 17] on icon "button" at bounding box center [219, 15] width 7 height 7
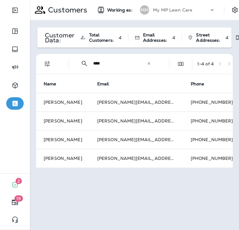
click at [150, 63] on icon at bounding box center [149, 63] width 4 height 4
click at [132, 65] on input "text" at bounding box center [125, 63] width 65 height 16
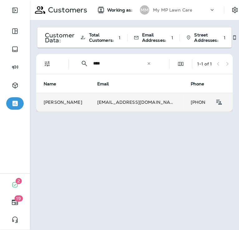
type input "****"
click at [103, 102] on td "[EMAIL_ADDRESS][DOMAIN_NAME]" at bounding box center [136, 102] width 93 height 19
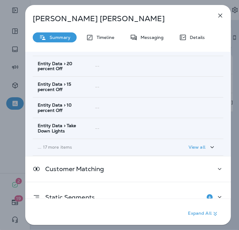
scroll to position [123, 0]
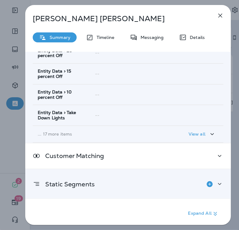
click at [121, 181] on div "Static Segments" at bounding box center [128, 184] width 190 height 12
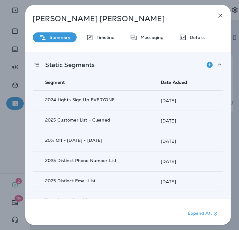
scroll to position [250, 0]
